Goal: Task Accomplishment & Management: Use online tool/utility

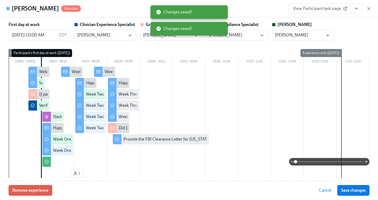
click at [369, 10] on icon "button" at bounding box center [368, 8] width 5 height 5
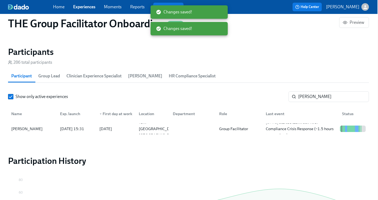
scroll to position [0, 7512]
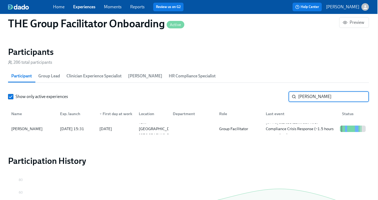
drag, startPoint x: 298, startPoint y: 95, endPoint x: 296, endPoint y: 97, distance: 3.1
click at [289, 94] on div "[PERSON_NAME] ​" at bounding box center [329, 96] width 80 height 11
type input "N"
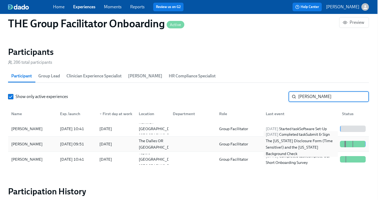
type input "[PERSON_NAME]"
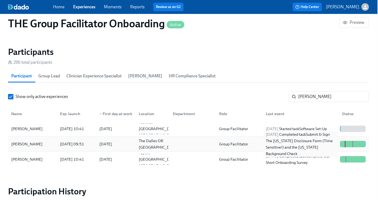
click at [277, 144] on div "[DATE] Completed task Submit & Sign The [US_STATE] Disclosure Form (Time Sensit…" at bounding box center [301, 144] width 74 height 26
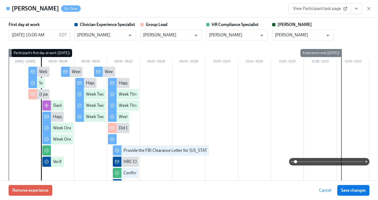
click at [357, 7] on icon "View task page" at bounding box center [356, 8] width 5 height 5
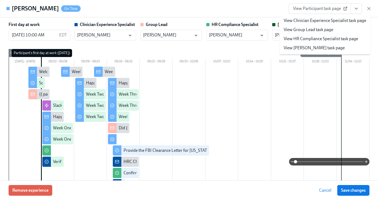
click at [325, 40] on link "View HR Compliance Specialist task page" at bounding box center [321, 39] width 75 height 6
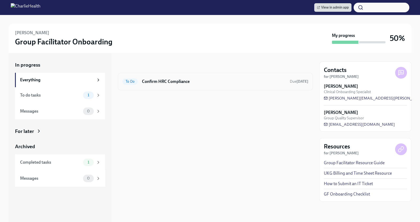
click at [234, 84] on h6 "Confirm HRC Compliance" at bounding box center [214, 82] width 144 height 6
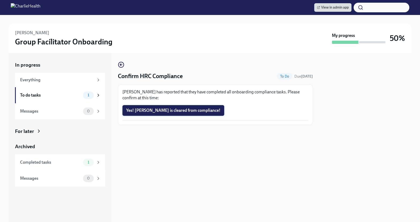
click at [160, 115] on button "Yes! [PERSON_NAME] is cleared from compliance!" at bounding box center [173, 110] width 102 height 11
